Goal: Navigation & Orientation: Find specific page/section

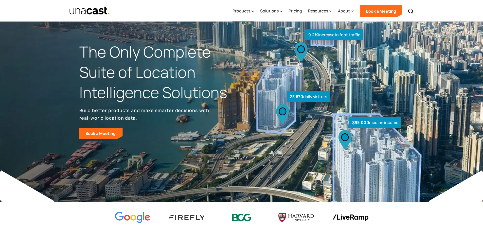
click at [249, 12] on div "Products" at bounding box center [241, 11] width 18 height 6
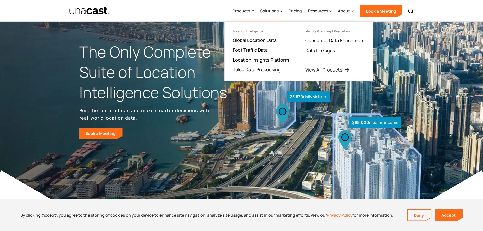
click at [280, 13] on div "Solutions" at bounding box center [271, 11] width 22 height 21
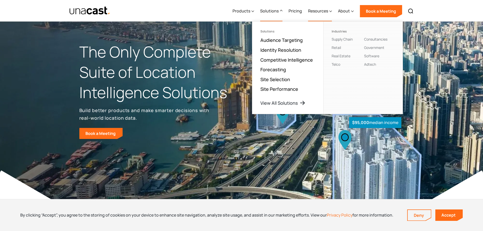
click at [330, 11] on icon at bounding box center [330, 11] width 3 height 5
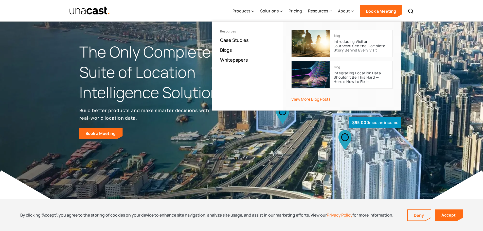
click at [348, 11] on div "About" at bounding box center [344, 11] width 12 height 6
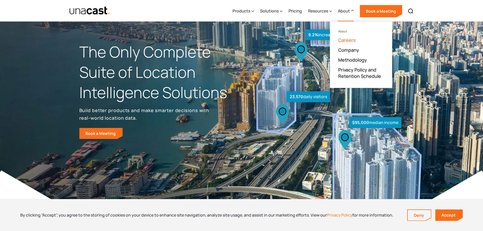
click at [354, 40] on link "Careers" at bounding box center [346, 40] width 17 height 6
